Goal: Book appointment/travel/reservation

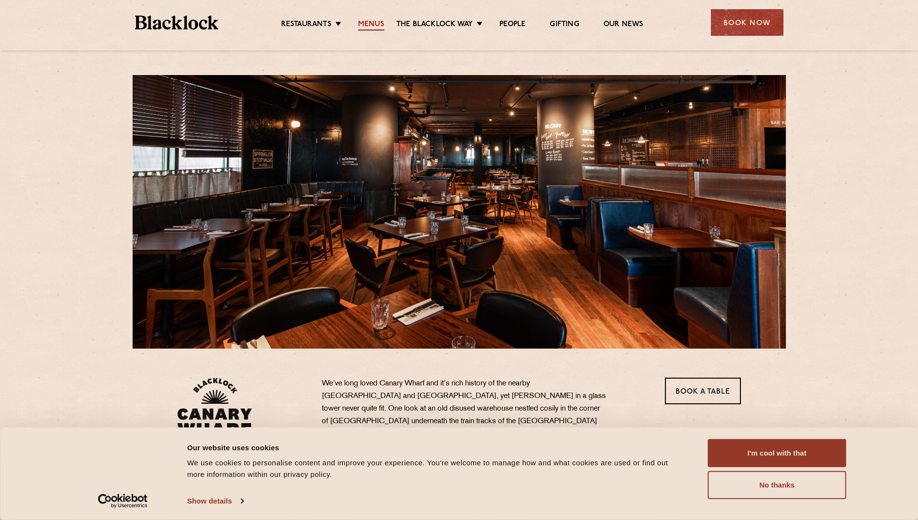
click at [366, 27] on link "Menus" at bounding box center [371, 25] width 26 height 11
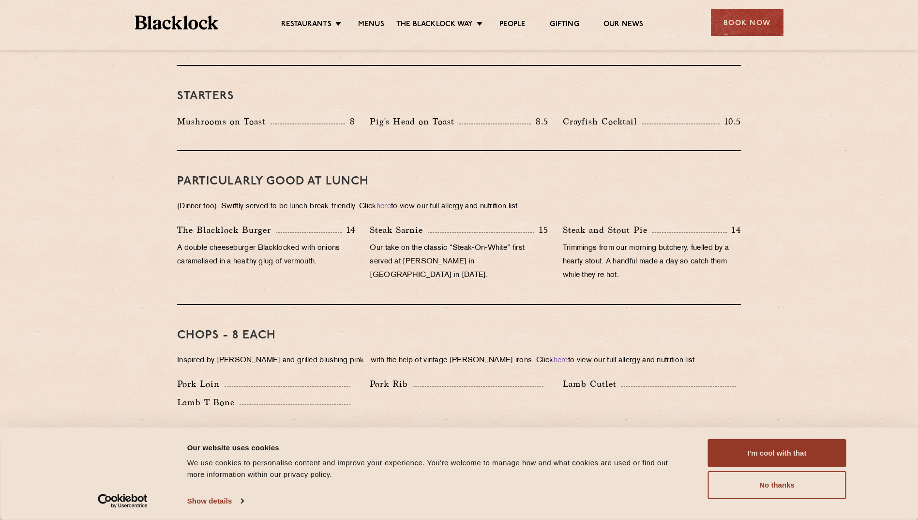
scroll to position [549, 0]
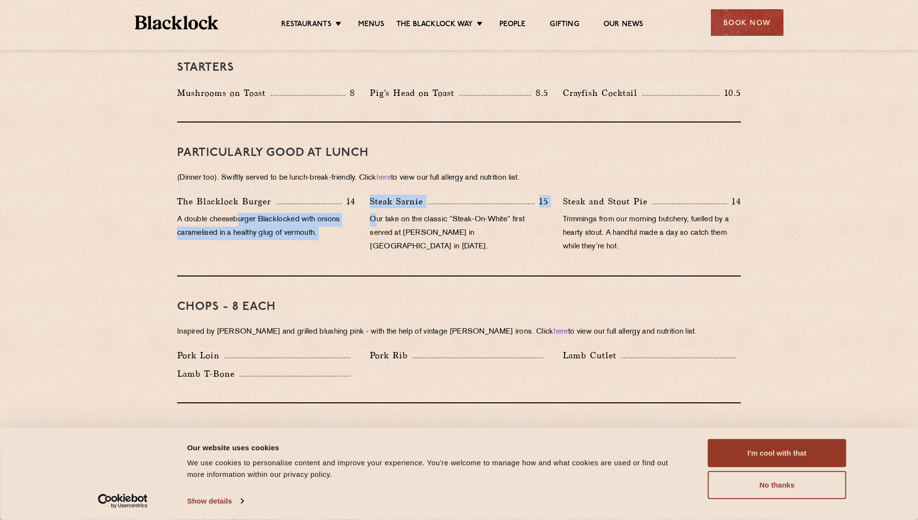
drag, startPoint x: 240, startPoint y: 212, endPoint x: 377, endPoint y: 213, distance: 137.5
click at [377, 213] on div "The Blacklock Burger 14 A double cheeseburger Blacklocked with onions caramelis…" at bounding box center [459, 227] width 579 height 64
drag, startPoint x: 377, startPoint y: 213, endPoint x: 363, endPoint y: 242, distance: 32.5
click at [363, 242] on div "Steak Sarnie 15 Our take on the classic “Steak-On-White” first served at Louis’…" at bounding box center [459, 227] width 193 height 64
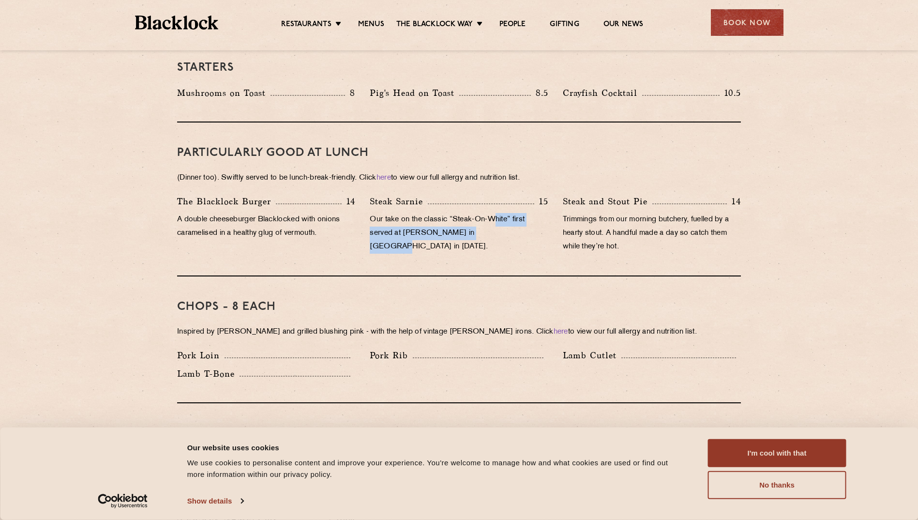
drag, startPoint x: 494, startPoint y: 205, endPoint x: 498, endPoint y: 214, distance: 10.0
click at [498, 214] on p "Our take on the classic “Steak-On-White” first served at Louis’ Lunch in New Ha…" at bounding box center [459, 233] width 178 height 41
drag, startPoint x: 498, startPoint y: 214, endPoint x: 509, endPoint y: 236, distance: 23.8
click at [509, 236] on div "Steak Sarnie 15 Our take on the classic “Steak-On-White” first served at Louis’…" at bounding box center [459, 227] width 193 height 64
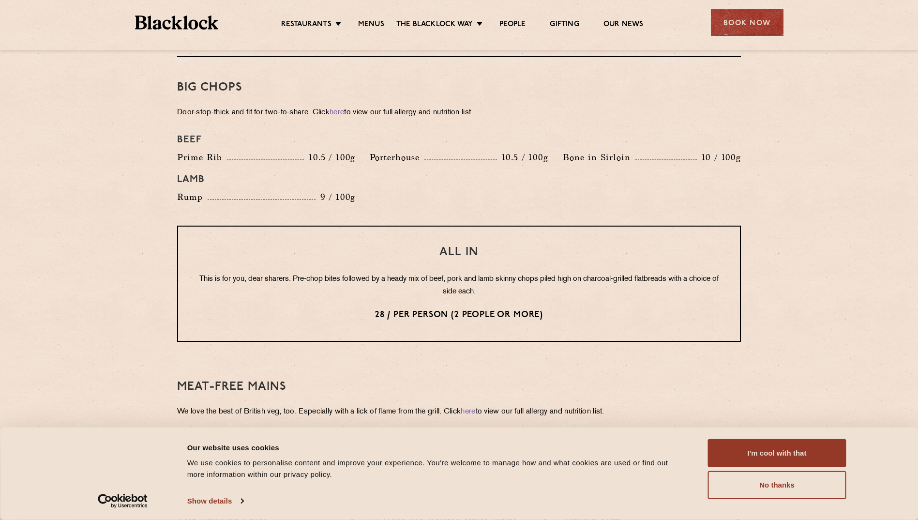
scroll to position [1065, 0]
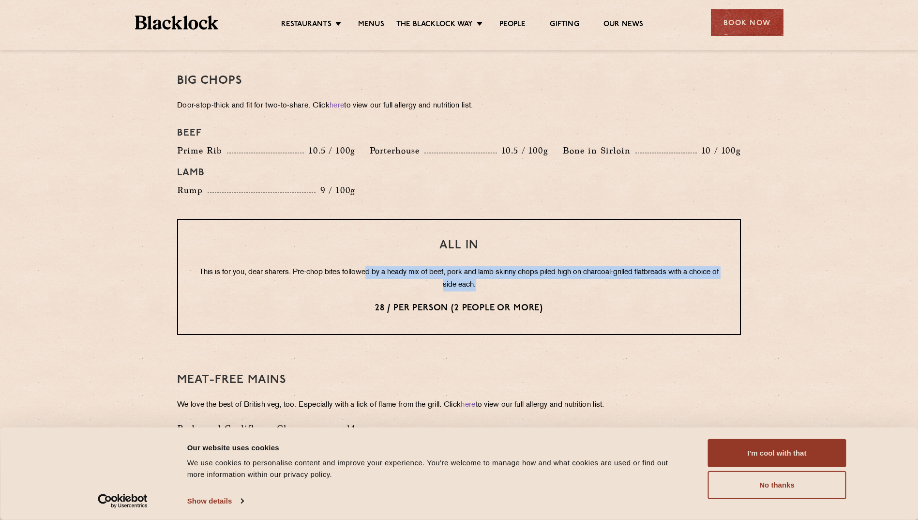
drag, startPoint x: 381, startPoint y: 261, endPoint x: 552, endPoint y: 273, distance: 171.3
click at [552, 273] on p "This is for you, dear sharers. Pre-chop bites followed by a heady mix of beef, …" at bounding box center [459, 278] width 523 height 25
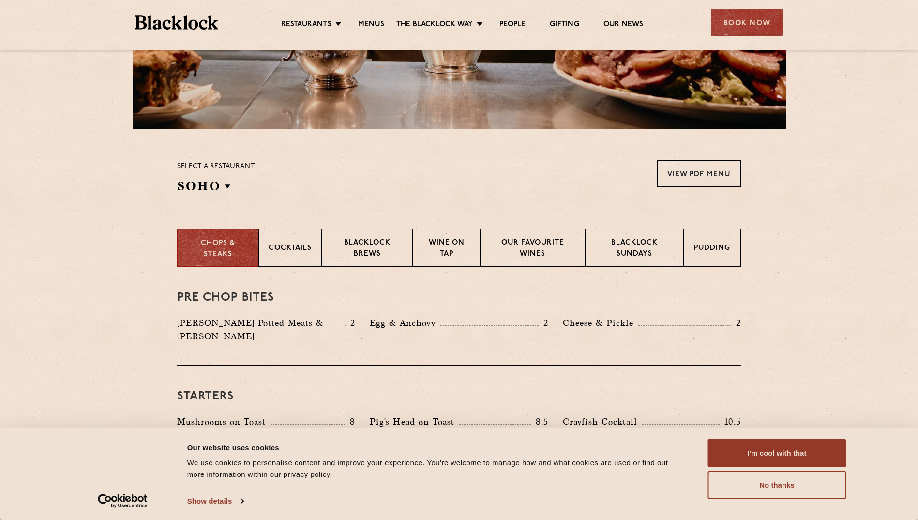
scroll to position [218, 0]
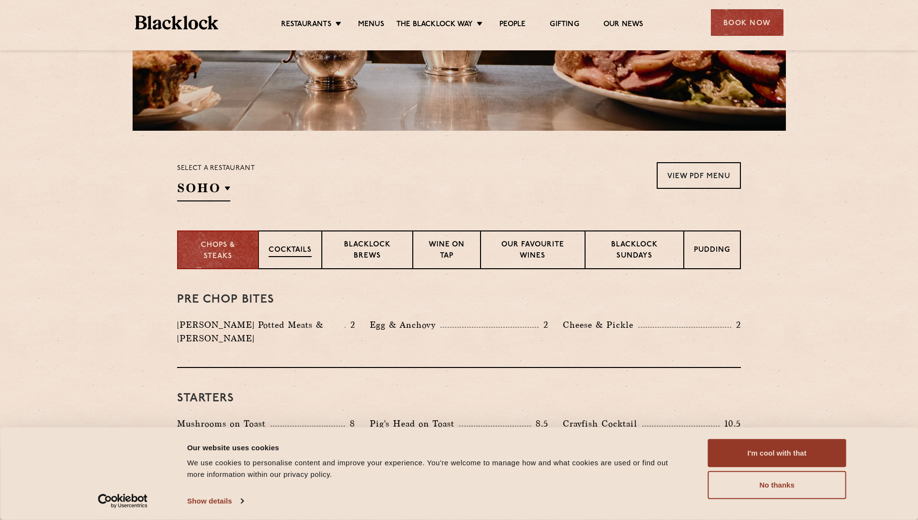
click at [278, 260] on div "Cocktails" at bounding box center [290, 249] width 63 height 39
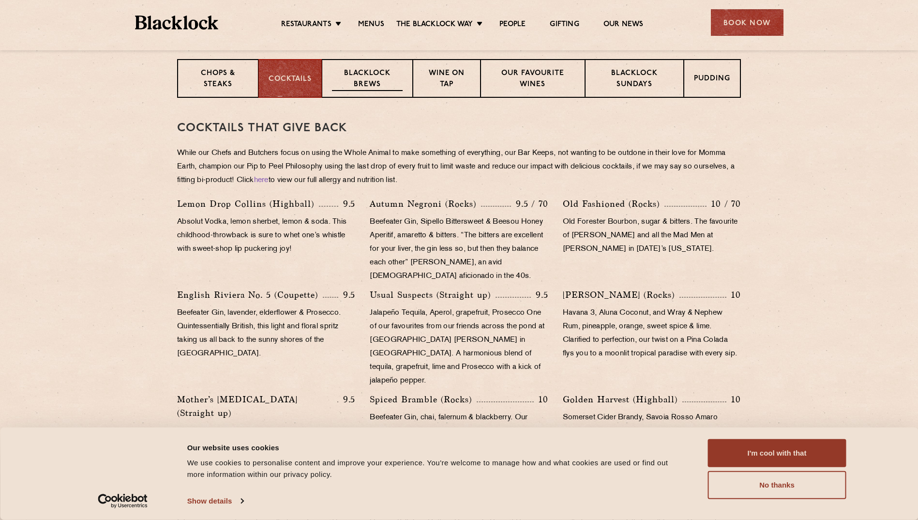
scroll to position [379, 0]
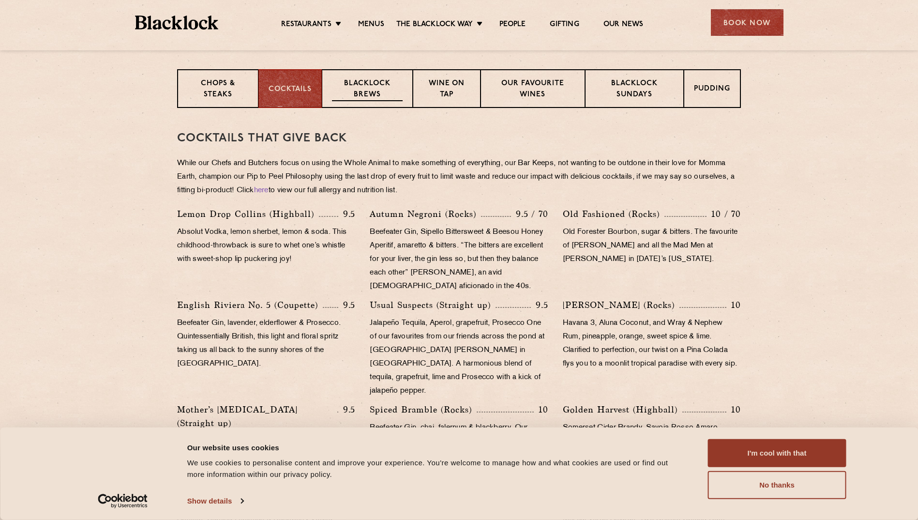
click at [361, 96] on p "Blacklock Brews" at bounding box center [367, 89] width 71 height 23
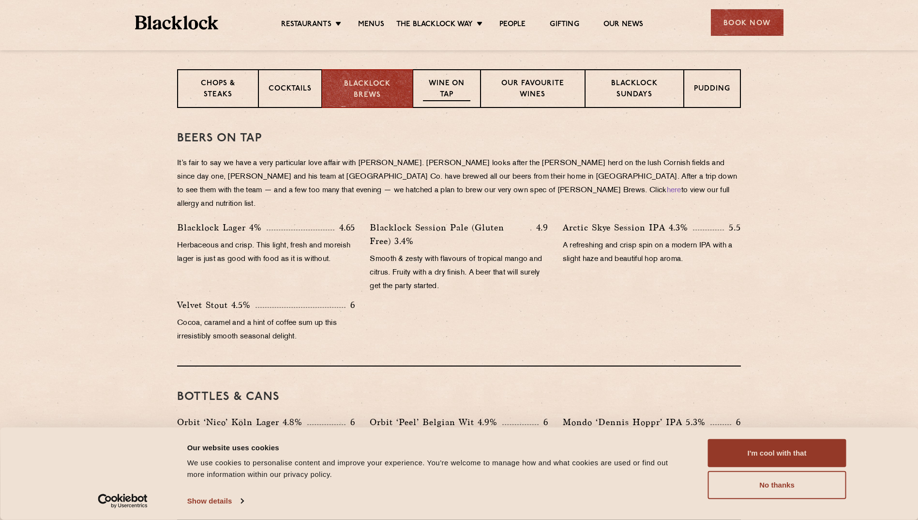
click at [472, 80] on div "Wine on Tap" at bounding box center [447, 88] width 68 height 39
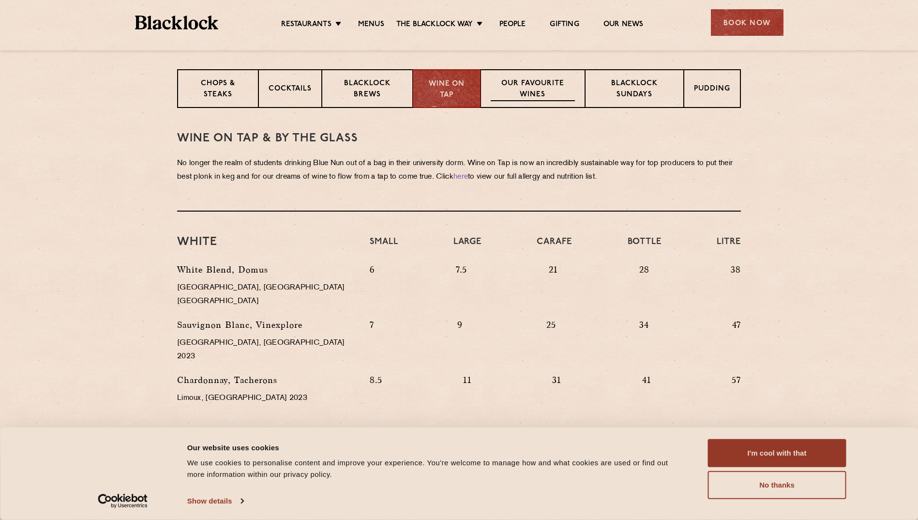
click at [557, 89] on p "Our favourite wines" at bounding box center [533, 89] width 84 height 23
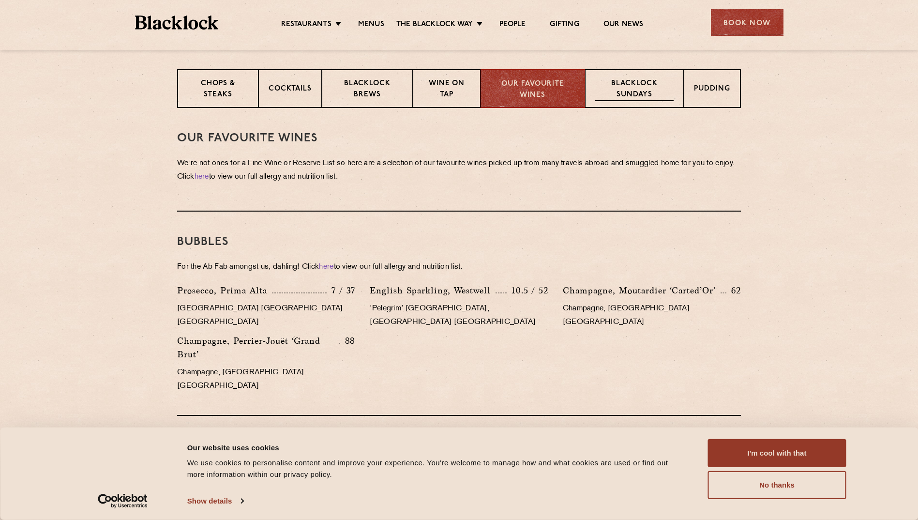
click at [617, 91] on p "Blacklock Sundays" at bounding box center [634, 89] width 78 height 23
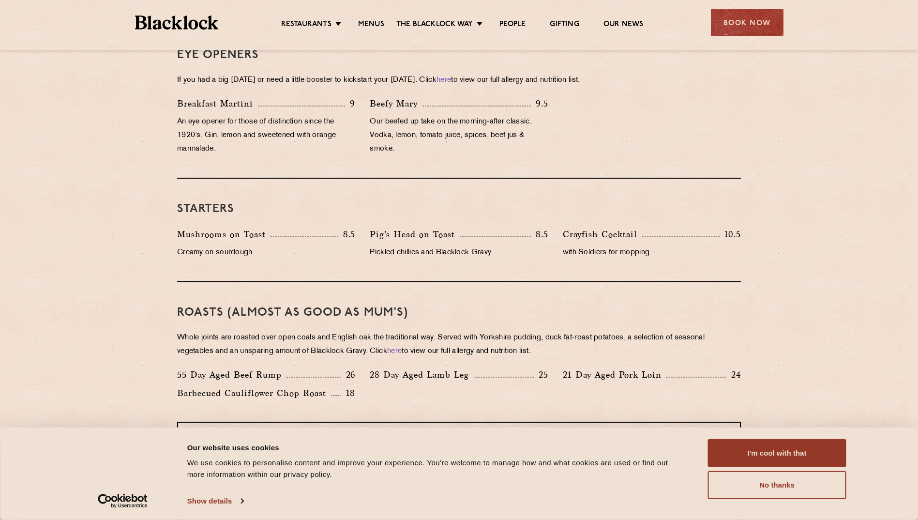
scroll to position [476, 0]
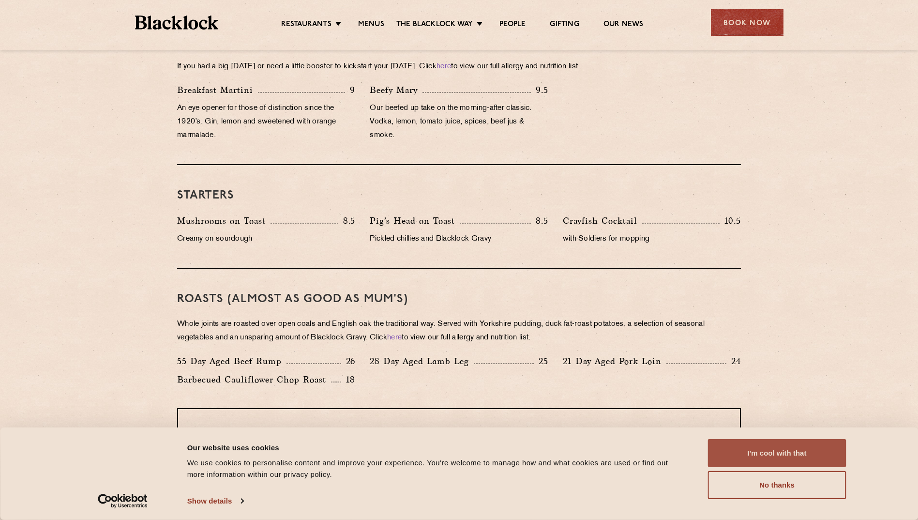
click at [807, 459] on button "I'm cool with that" at bounding box center [777, 453] width 138 height 28
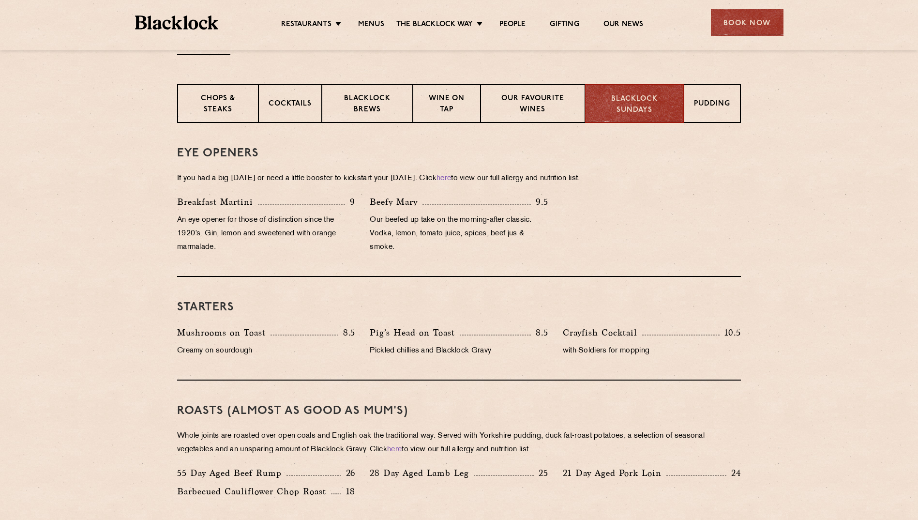
scroll to position [347, 0]
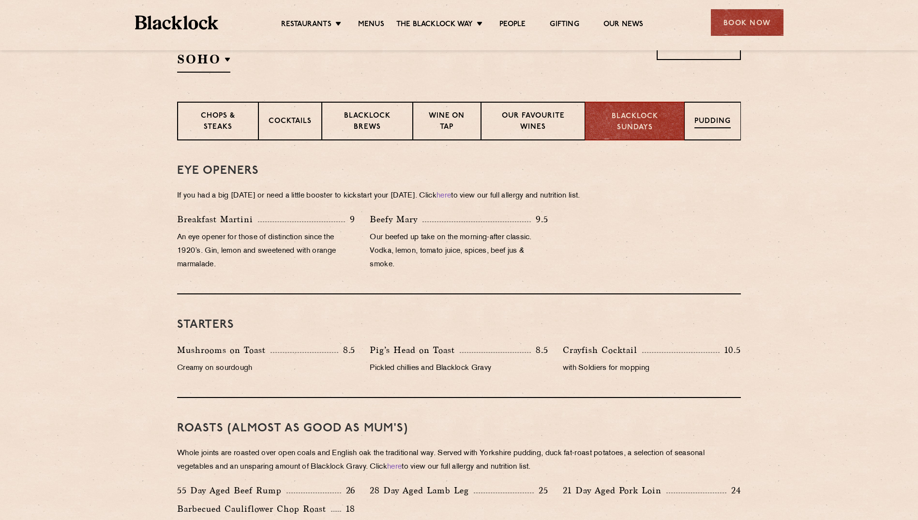
click at [702, 121] on p "Pudding" at bounding box center [713, 122] width 36 height 12
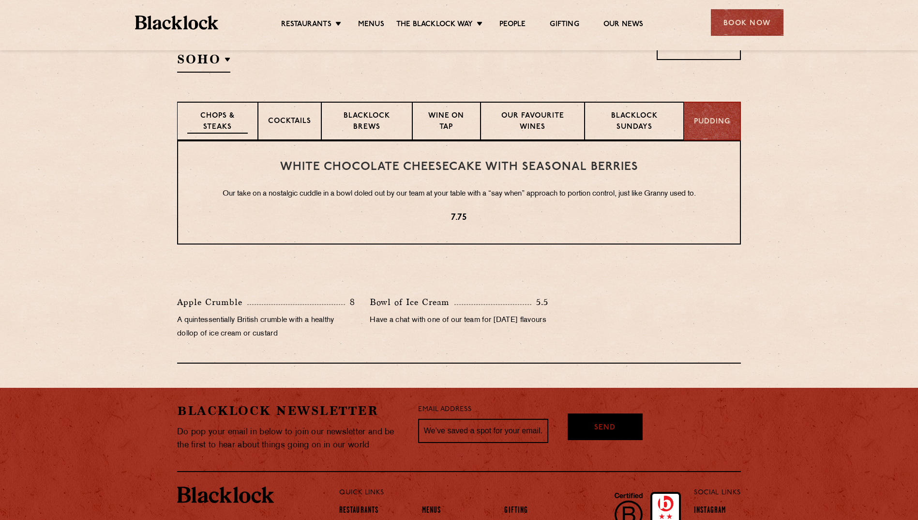
click at [226, 104] on div "Chops & Steaks" at bounding box center [217, 121] width 81 height 39
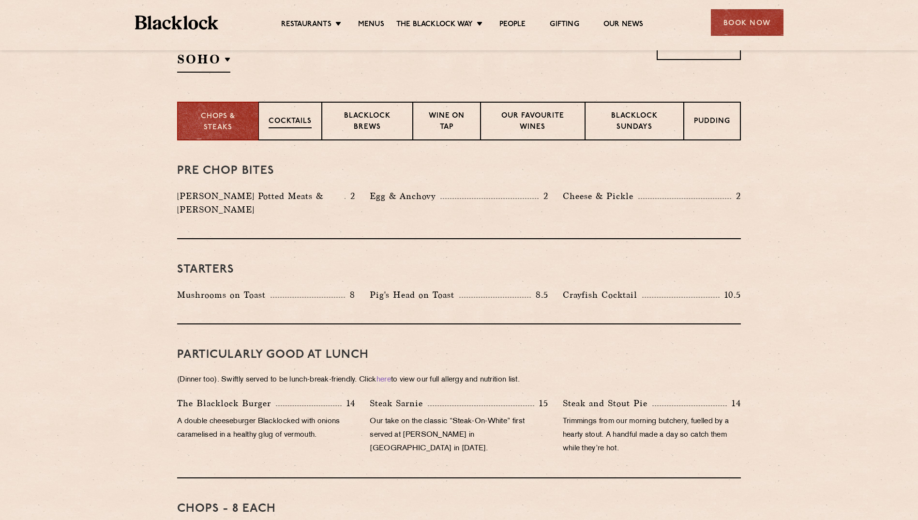
click at [304, 110] on div "Cocktails" at bounding box center [290, 121] width 63 height 39
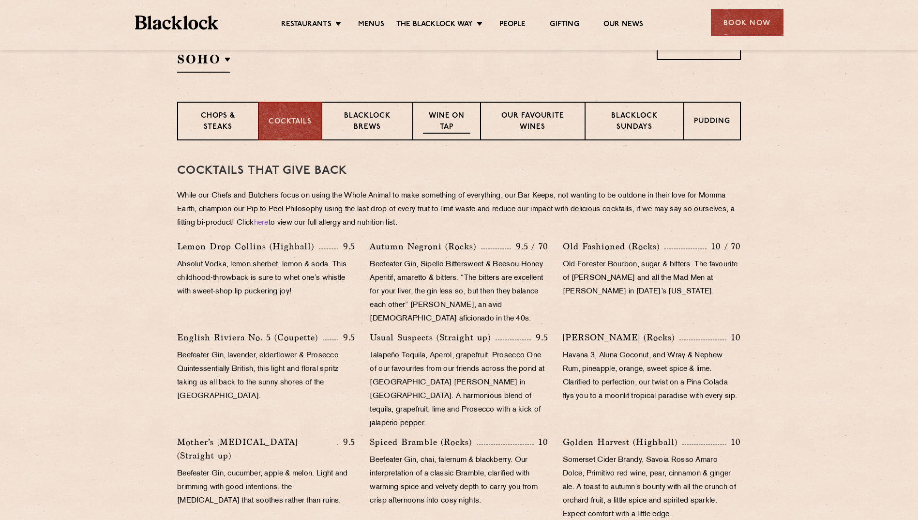
click at [455, 123] on p "Wine on Tap" at bounding box center [446, 122] width 47 height 23
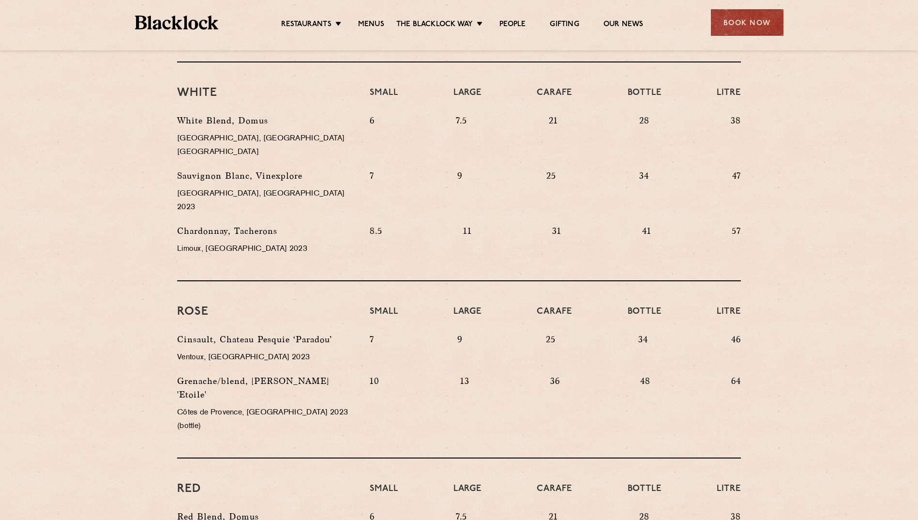
scroll to position [476, 0]
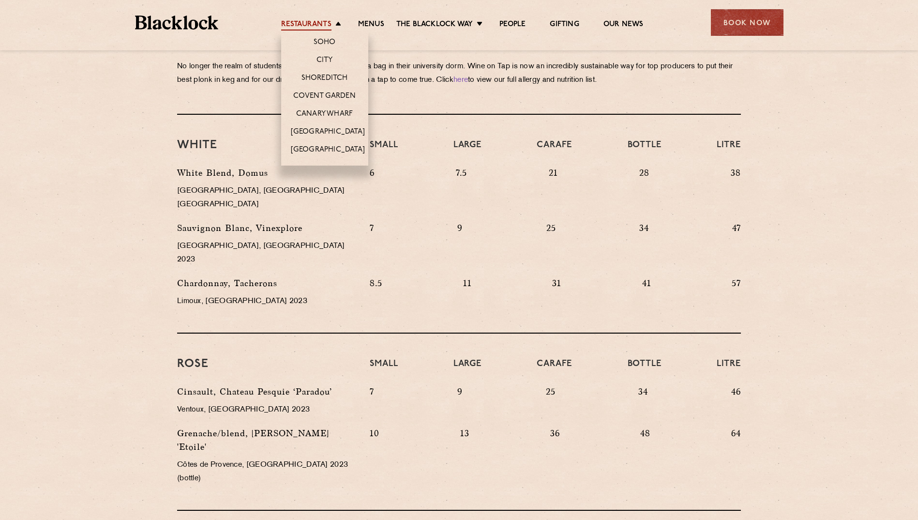
click at [314, 22] on link "Restaurants" at bounding box center [306, 25] width 50 height 11
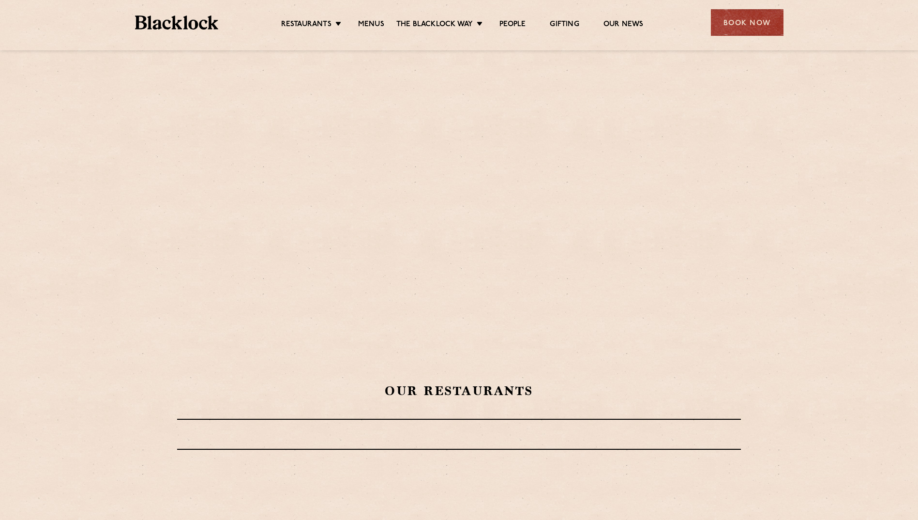
click at [384, 18] on ul "Restaurants Soho City Shoreditch Covent Garden Canary Wharf Manchester Birmingh…" at bounding box center [462, 22] width 488 height 15
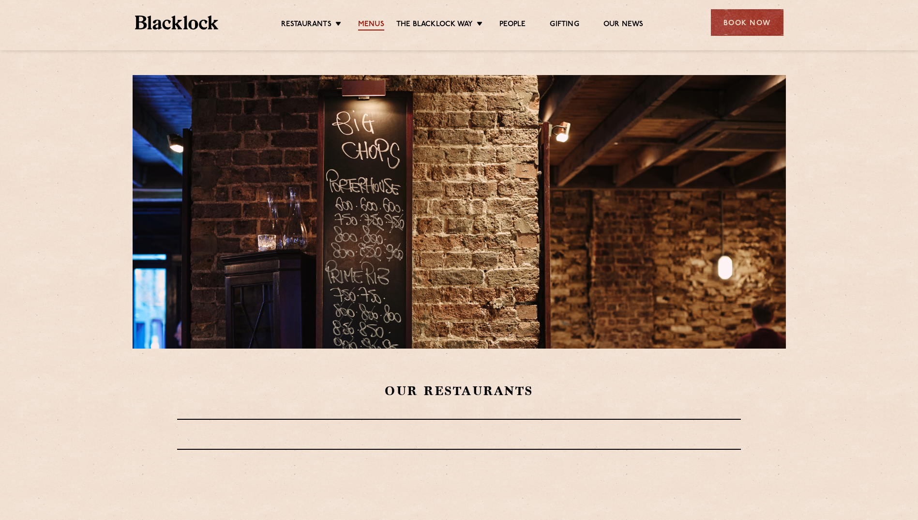
click at [382, 22] on link "Menus" at bounding box center [371, 25] width 26 height 11
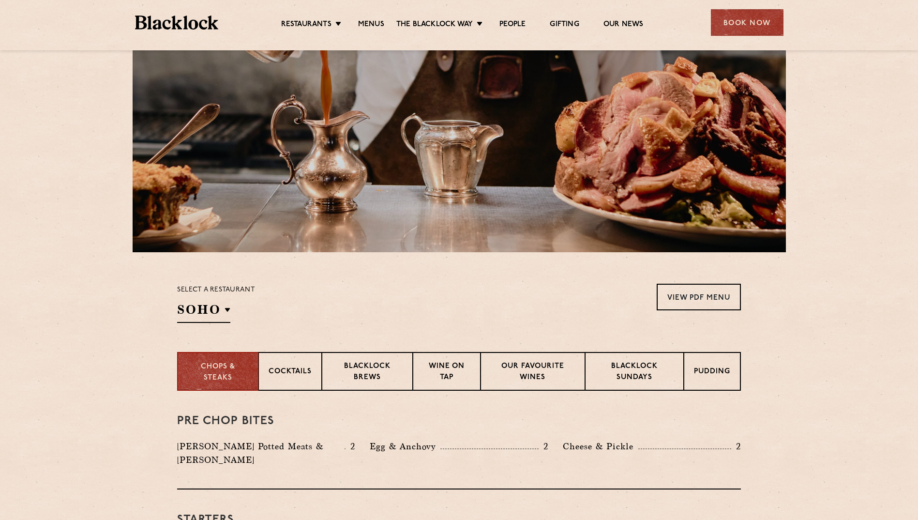
scroll to position [97, 0]
click at [311, 370] on p "Cocktails" at bounding box center [290, 372] width 43 height 12
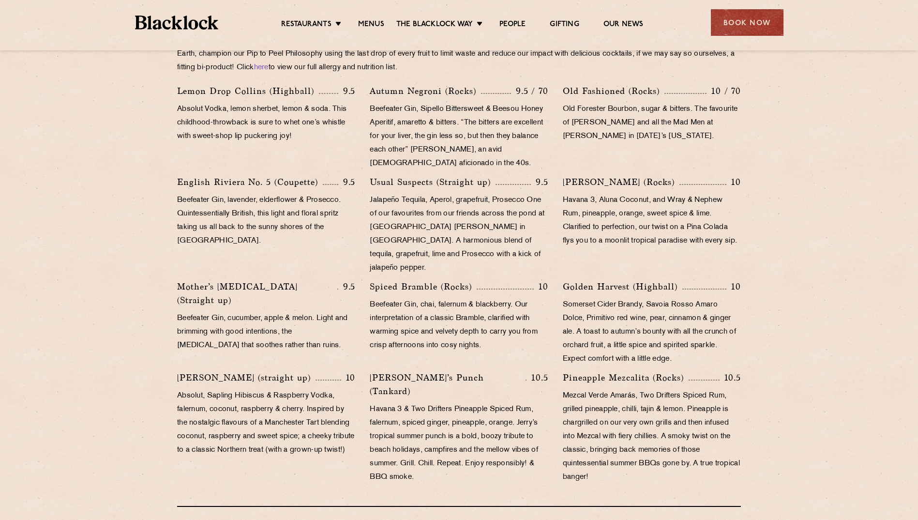
scroll to position [484, 0]
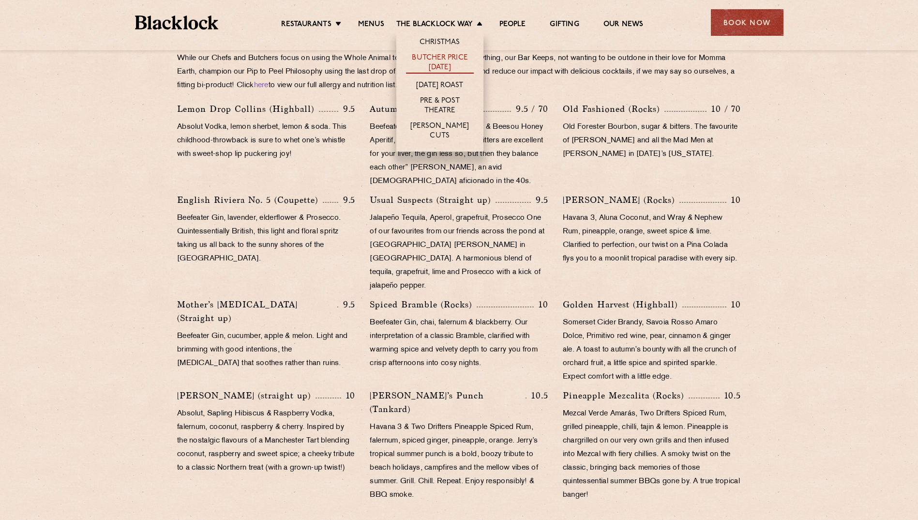
click at [436, 66] on link "Butcher Price [DATE]" at bounding box center [440, 63] width 68 height 20
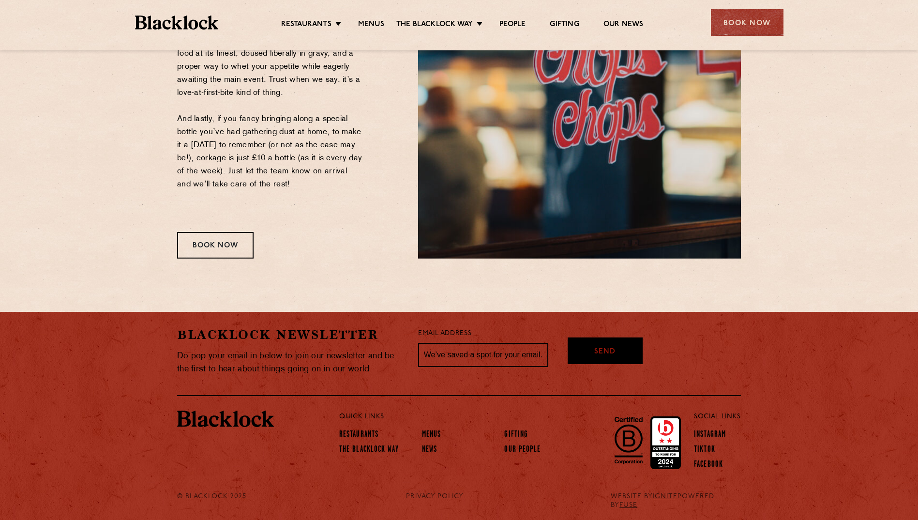
scroll to position [1204, 0]
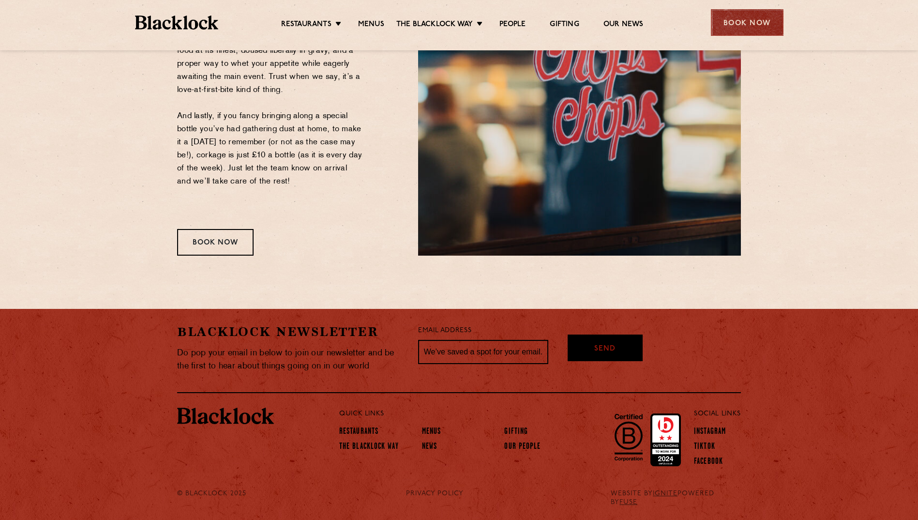
click at [738, 30] on div "Book Now" at bounding box center [747, 22] width 73 height 27
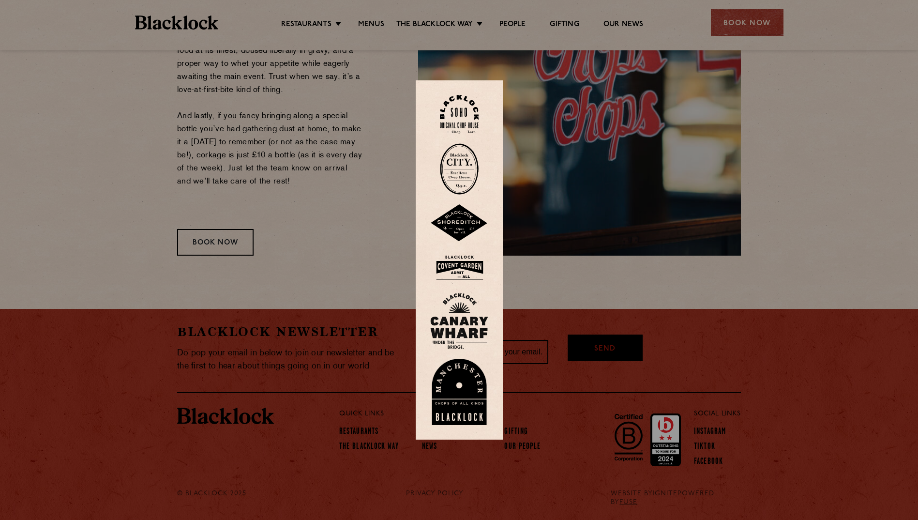
click at [468, 328] on img at bounding box center [459, 321] width 58 height 56
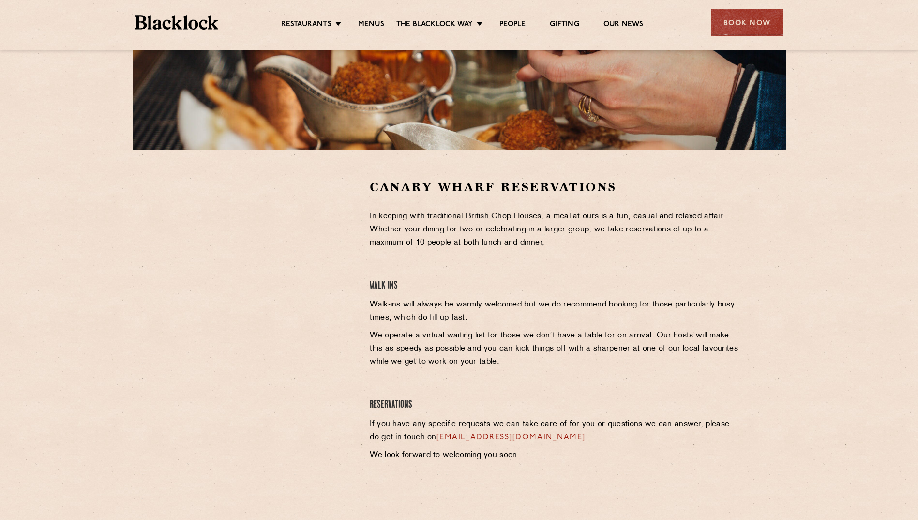
scroll to position [226, 0]
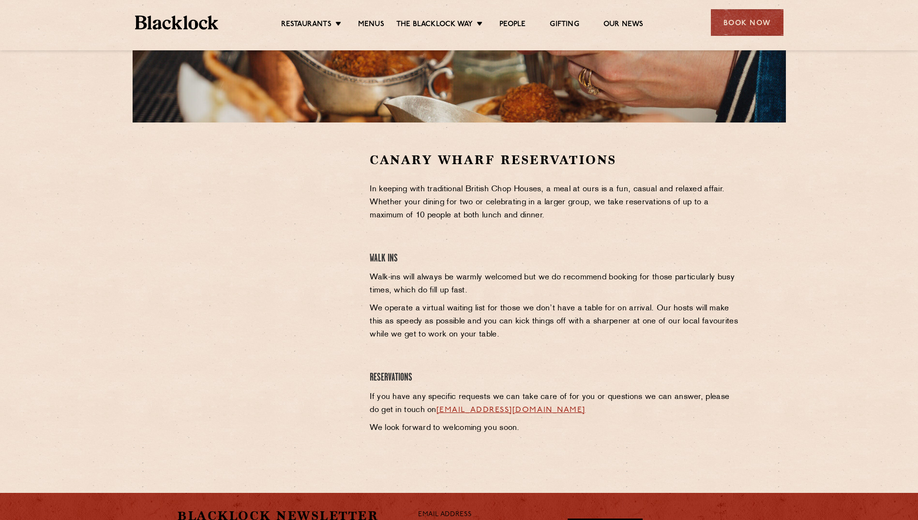
click at [363, 248] on div "Canary Wharf Reservations In keeping with traditional British Chop Houses, a me…" at bounding box center [556, 296] width 386 height 288
